Goal: Navigation & Orientation: Understand site structure

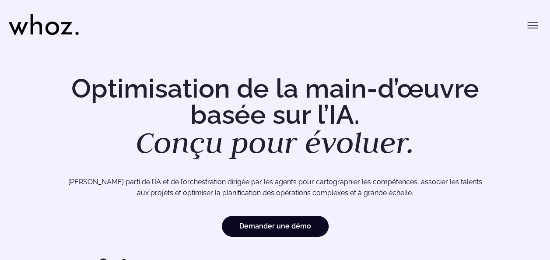
drag, startPoint x: 37, startPoint y: 5, endPoint x: 6, endPoint y: -9, distance: 34.3
